Goal: Check status: Check status

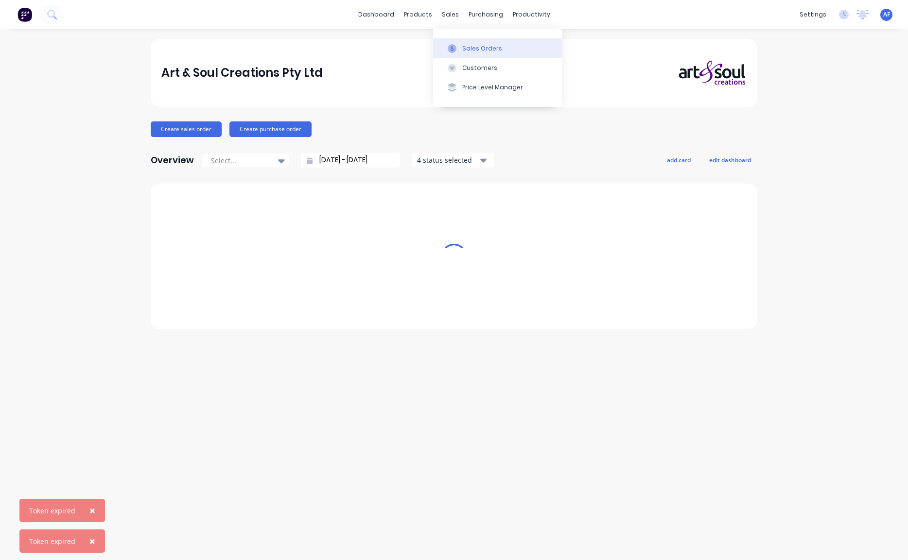
click at [479, 53] on div "Sales Orders" at bounding box center [482, 48] width 40 height 9
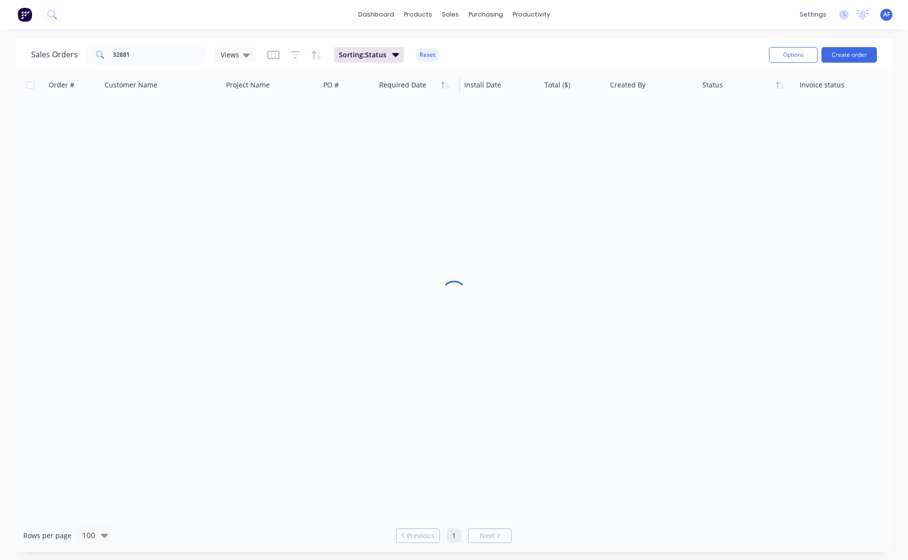
click at [483, 53] on div "Sales Orders 32881 Views Sorting: Status Reset" at bounding box center [396, 55] width 730 height 24
click at [153, 55] on input "32881" at bounding box center [160, 54] width 95 height 19
click at [149, 55] on input "32881" at bounding box center [160, 54] width 95 height 19
type input "32874"
click at [132, 55] on input "text" at bounding box center [160, 54] width 95 height 19
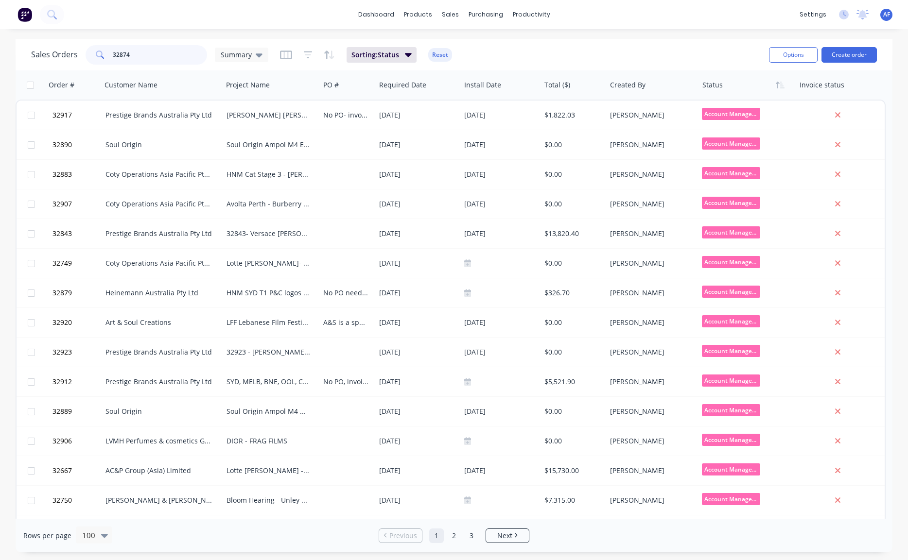
type input "32874"
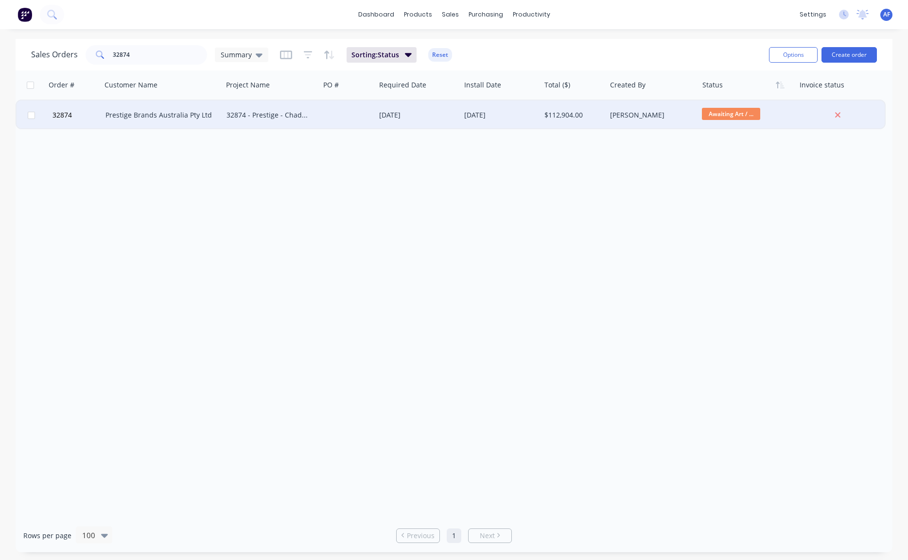
click at [150, 115] on div "Prestige Brands Australia Pty Ltd" at bounding box center [158, 115] width 107 height 10
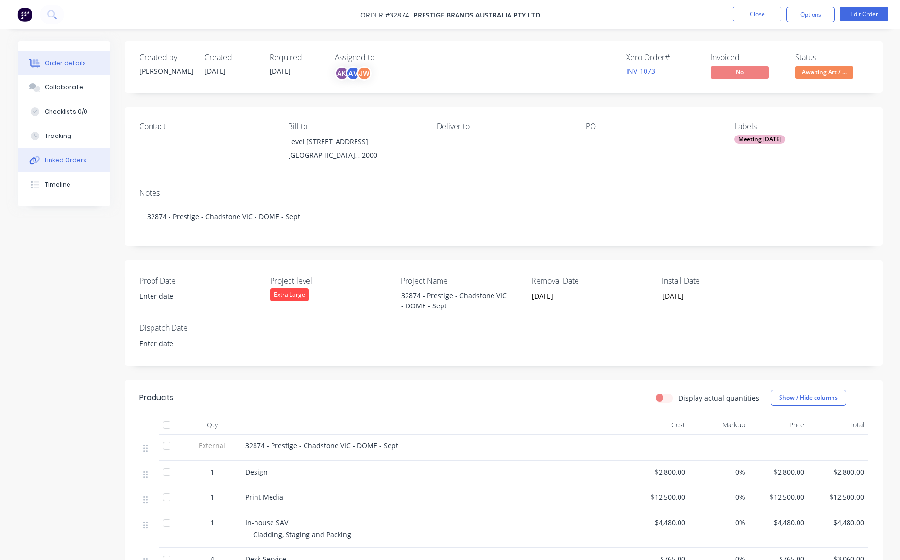
click at [70, 165] on div "Linked Orders" at bounding box center [66, 160] width 42 height 9
